Goal: Register for event/course

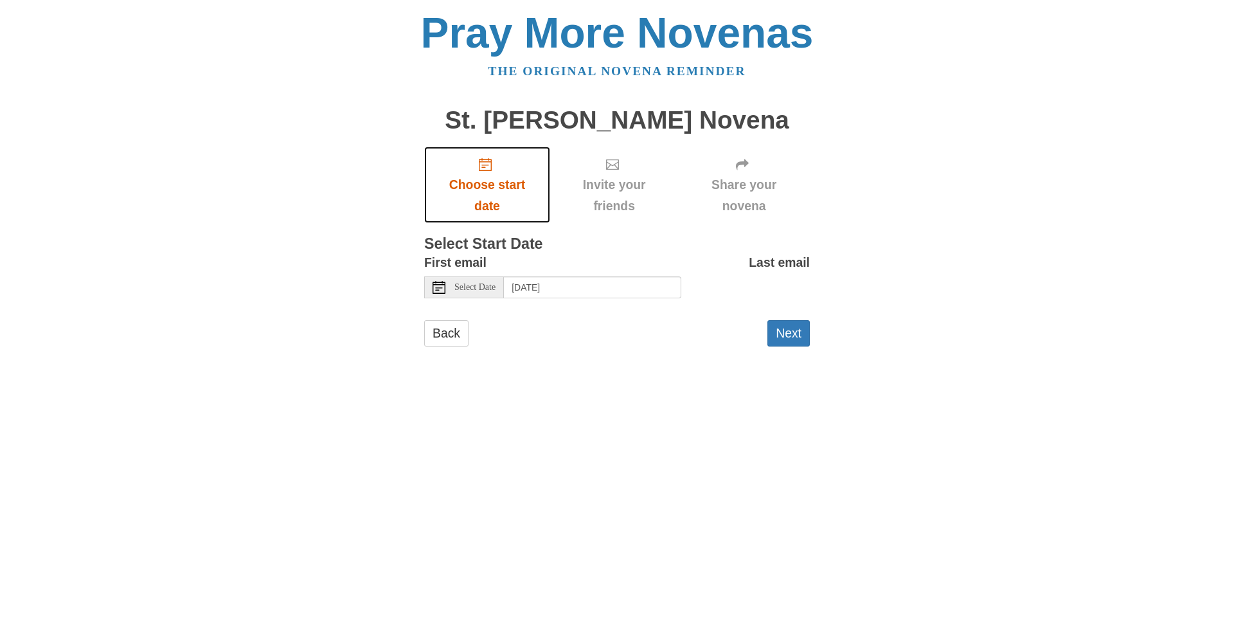
click at [467, 185] on span "Choose start date" at bounding box center [487, 195] width 100 height 42
click at [443, 285] on icon at bounding box center [439, 287] width 13 height 13
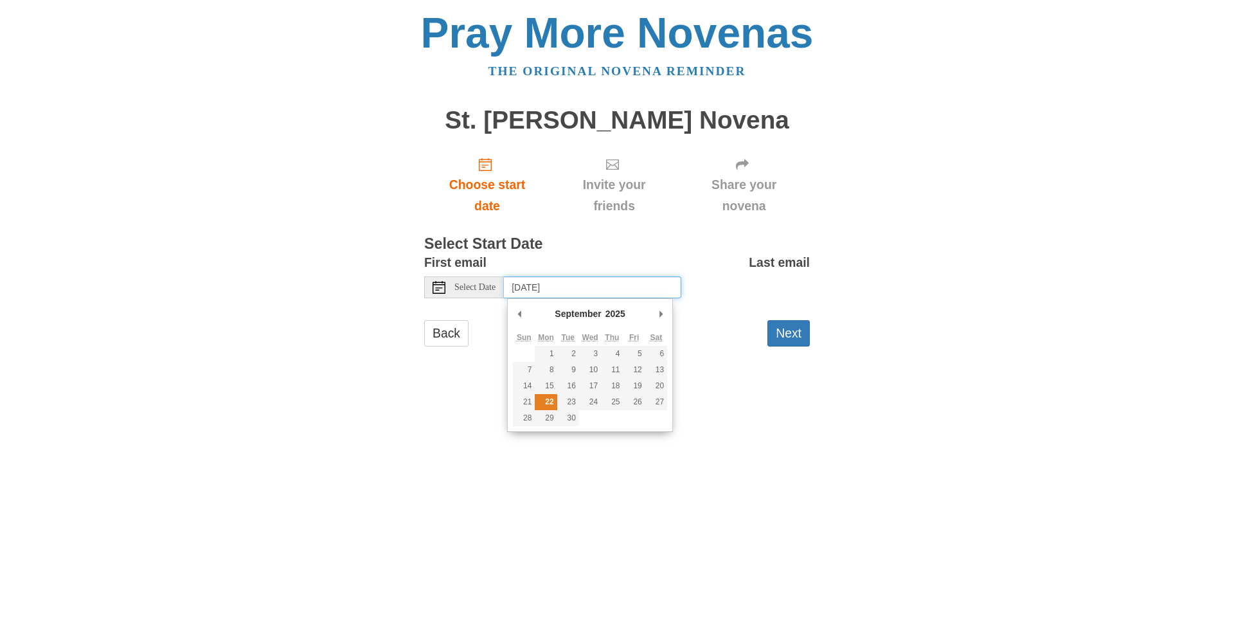
type input "[DATE]"
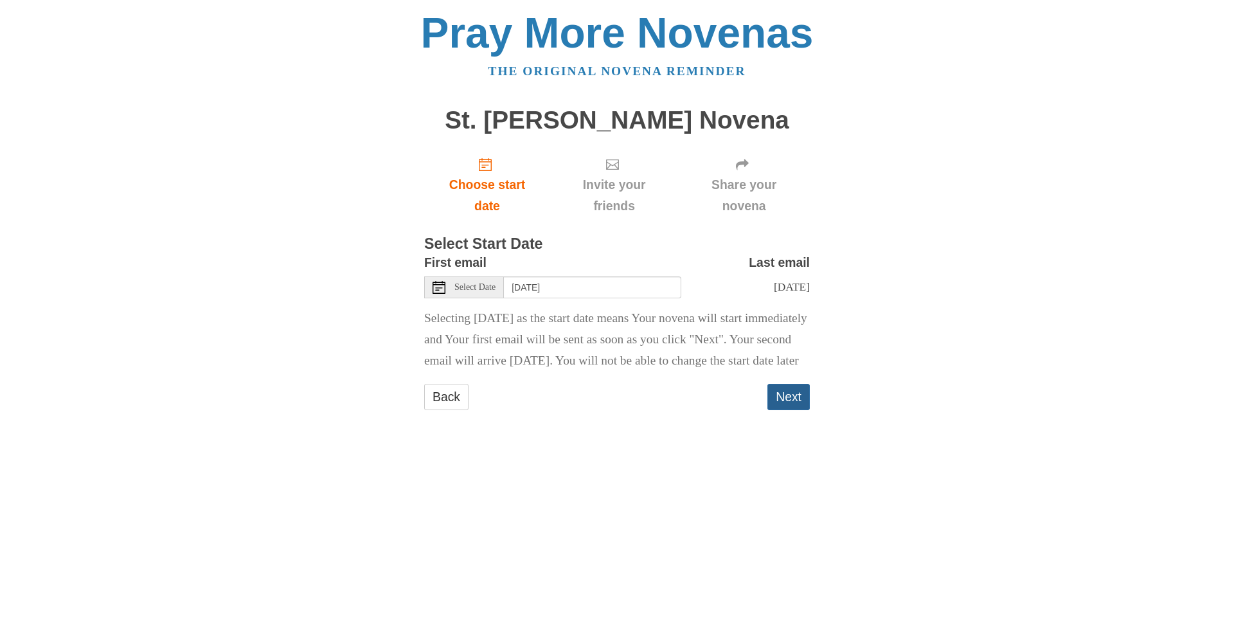
click at [785, 410] on button "Next" at bounding box center [788, 397] width 42 height 26
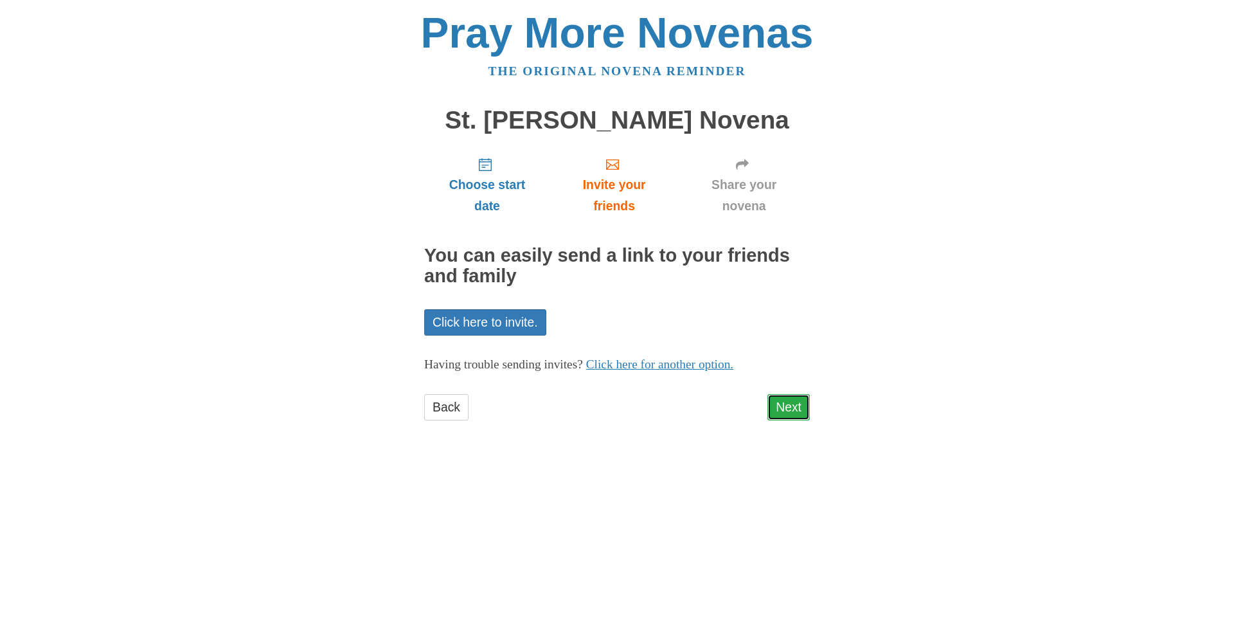
click at [792, 408] on link "Next" at bounding box center [788, 407] width 42 height 26
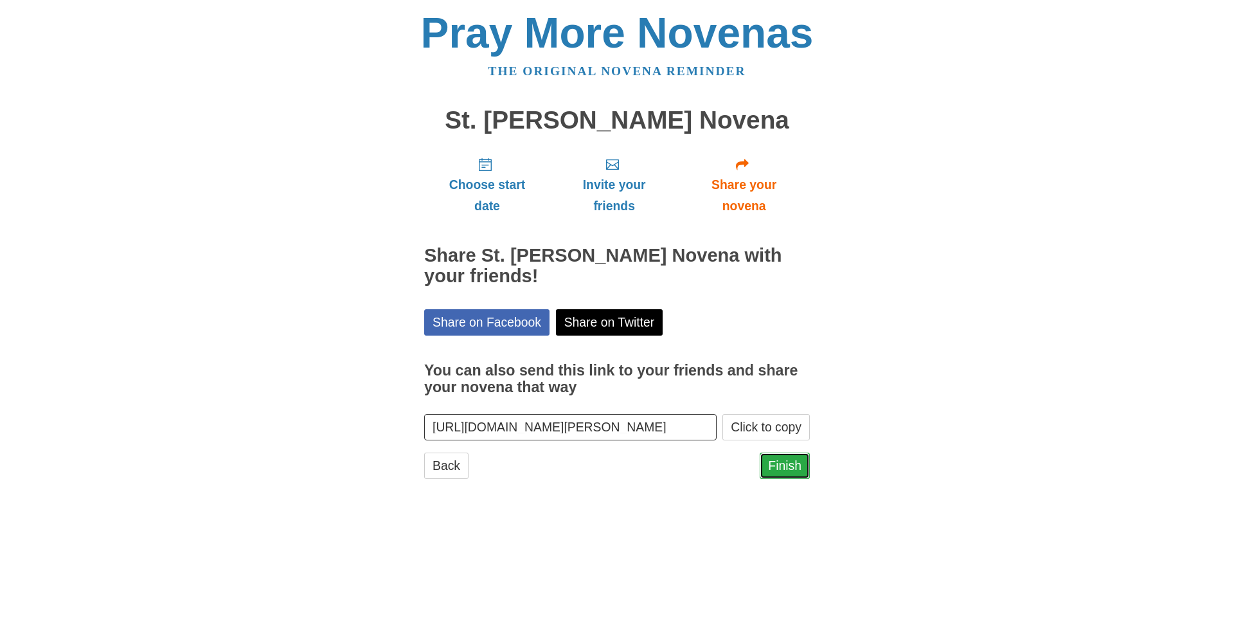
click at [777, 466] on link "Finish" at bounding box center [785, 465] width 50 height 26
